Goal: Task Accomplishment & Management: Complete application form

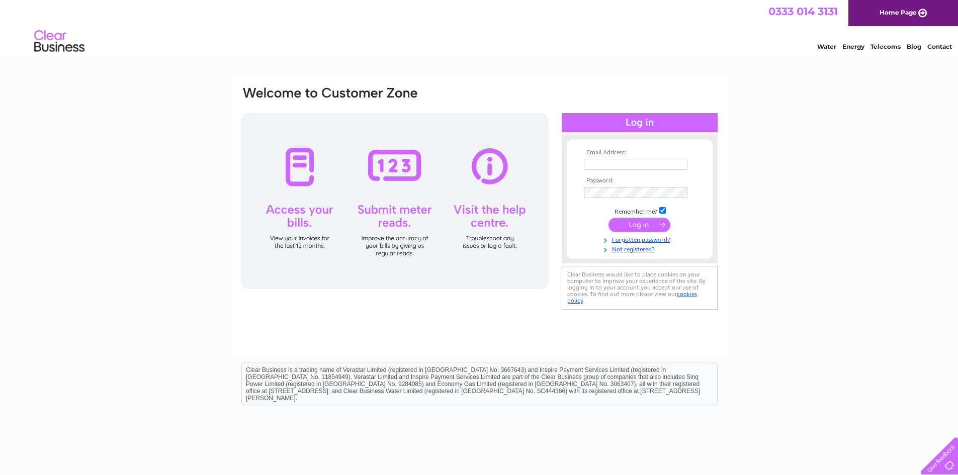
type input "[EMAIL_ADDRESS][DOMAIN_NAME]"
click at [640, 222] on input "submit" at bounding box center [639, 225] width 62 height 14
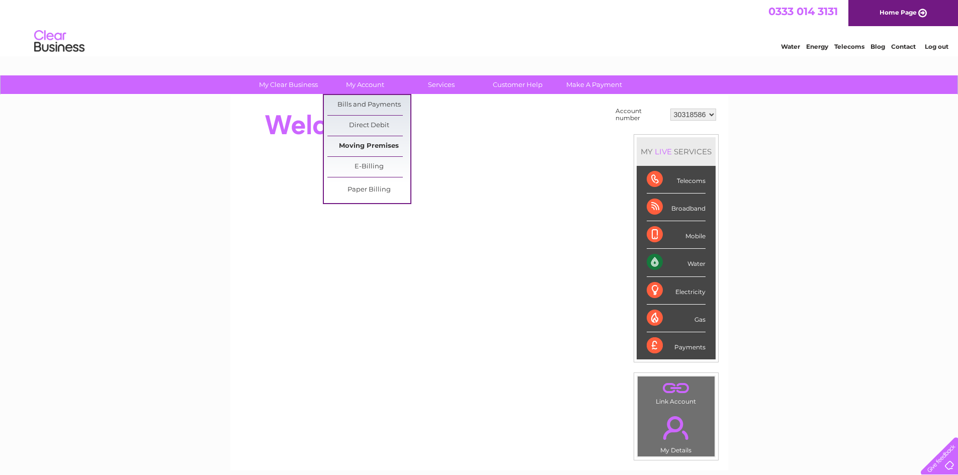
click at [351, 150] on link "Moving Premises" at bounding box center [368, 146] width 83 height 20
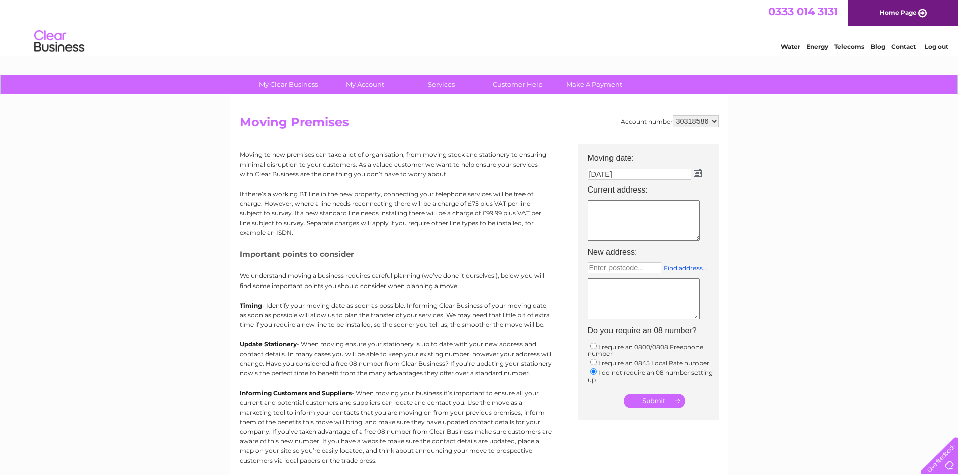
click at [705, 123] on select "30318586" at bounding box center [696, 121] width 46 height 12
click at [697, 173] on img at bounding box center [698, 173] width 8 height 8
click at [691, 188] on span "Next" at bounding box center [691, 189] width 8 height 8
click at [642, 216] on link "1" at bounding box center [645, 217] width 23 height 10
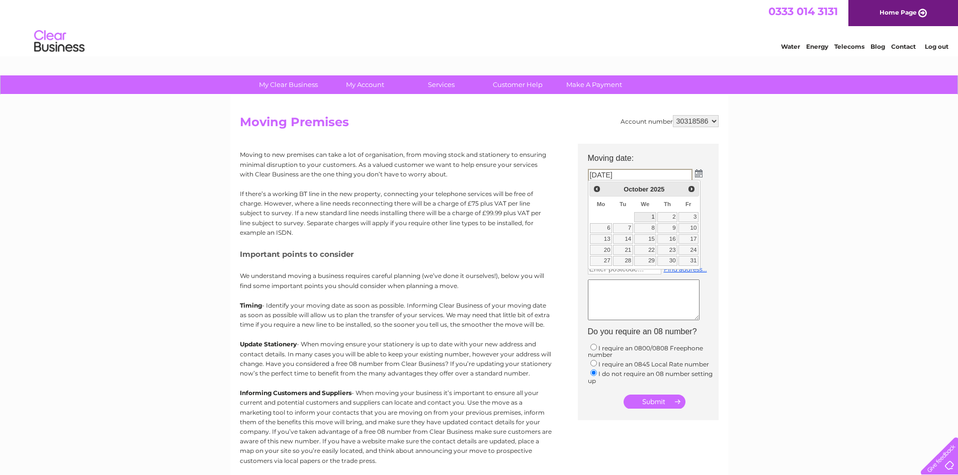
type input "01/10/2025"
click at [627, 213] on textarea at bounding box center [644, 221] width 112 height 41
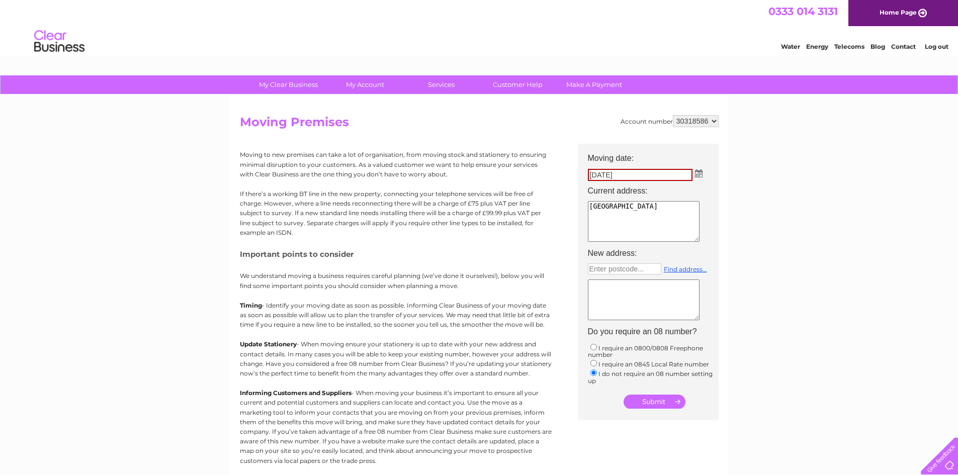
click at [617, 221] on textarea "Unit 5A Estate Road 6 South Huberside INdustrial Estate" at bounding box center [644, 221] width 112 height 41
click at [658, 221] on textarea "Unit 5A Estate Road 6 South Humberside INdustrial Estate" at bounding box center [644, 221] width 112 height 41
click at [660, 230] on textarea "Unit 5A Estate Road 6 South Humberside Industrial Estate" at bounding box center [644, 221] width 112 height 41
type textarea "Unit 5A Estate Road 6 South Humberside Industrial Estate Grimsby DN312TG"
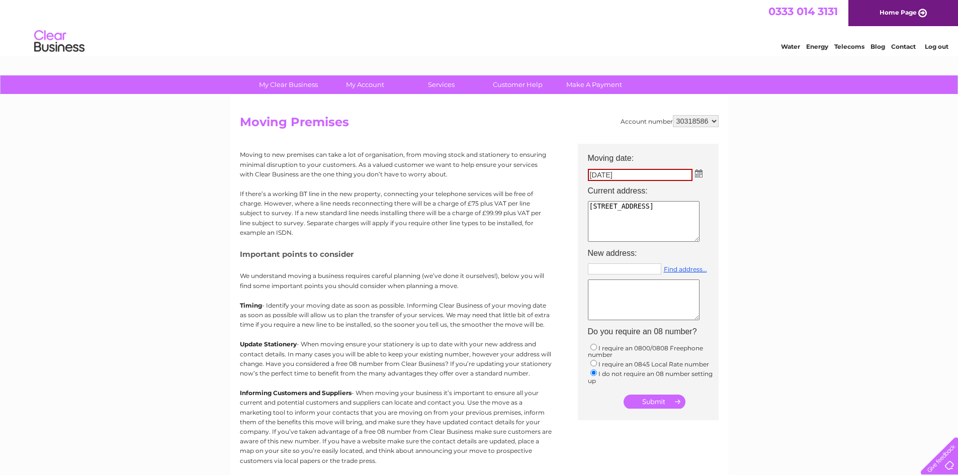
click at [605, 271] on input "text" at bounding box center [624, 268] width 73 height 11
click at [690, 268] on link "Find address..." at bounding box center [685, 269] width 43 height 8
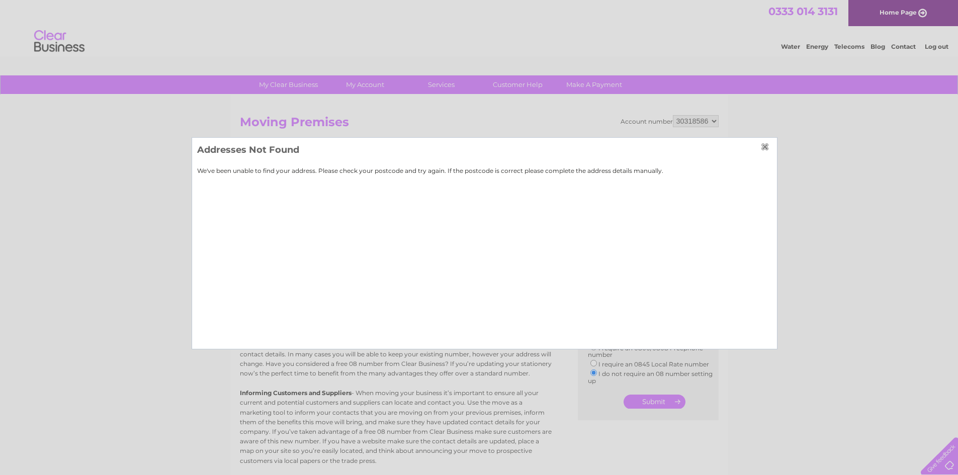
click at [768, 146] on input "button" at bounding box center [766, 147] width 11 height 8
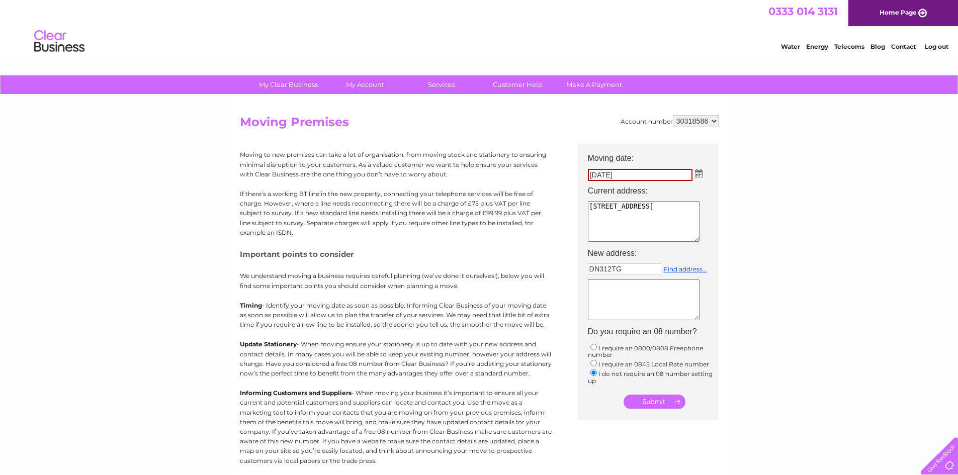
click at [606, 267] on input "DN312TG" at bounding box center [624, 268] width 73 height 11
type input "DN31 2TG"
click at [694, 268] on link "Find address..." at bounding box center [685, 269] width 43 height 8
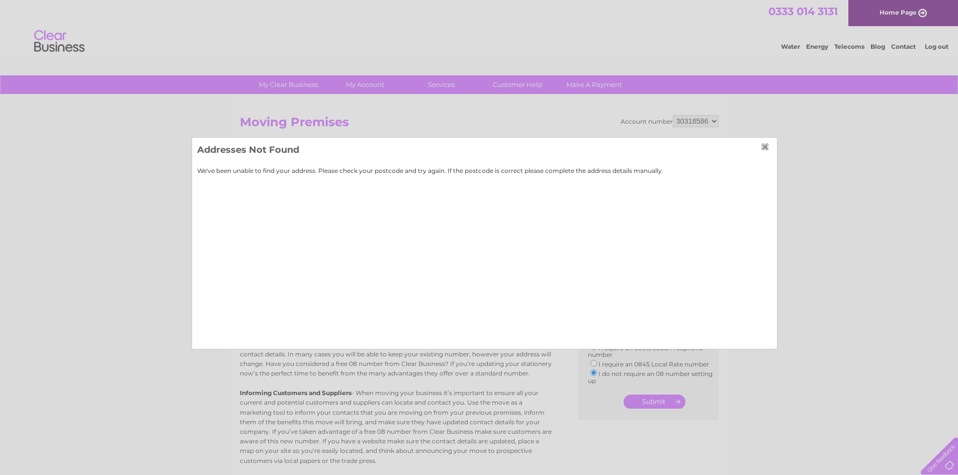
click at [760, 151] on h3 "Addresses Not Found" at bounding box center [484, 152] width 575 height 18
click at [764, 148] on input "button" at bounding box center [766, 147] width 11 height 8
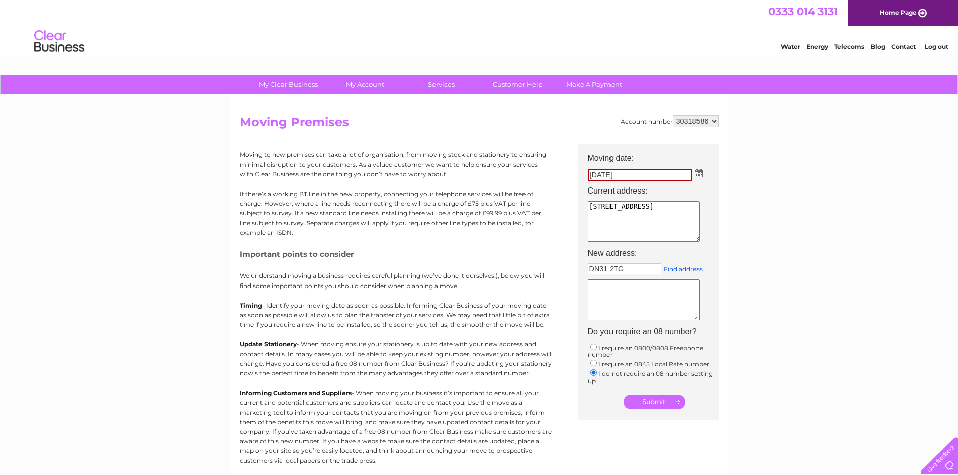
click at [603, 237] on textarea "Unit 5A Estate Road 6 South Humberside Industrial Estate Grimsby DN312TG" at bounding box center [644, 221] width 112 height 41
type textarea "Unit 5A Estate Road 6 South Humberside Industrial Estate Grimsby DN31 2TG"
click at [605, 286] on textarea at bounding box center [644, 300] width 112 height 41
type textarea "Unit 6D Estate Road 6 South Humberside Industrial Estate Grimsby DN31 2TG"
click at [643, 399] on input "submit" at bounding box center [654, 402] width 62 height 14
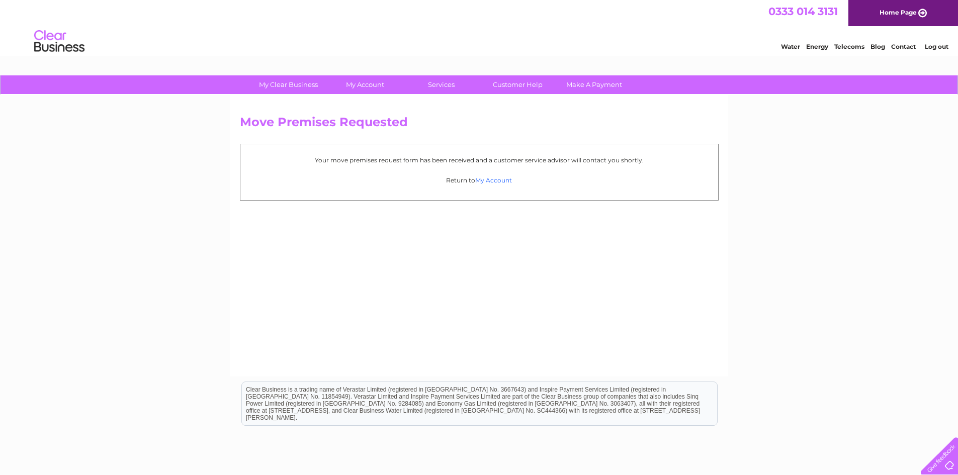
click at [490, 180] on link "My Account" at bounding box center [493, 180] width 37 height 8
